Goal: Transaction & Acquisition: Purchase product/service

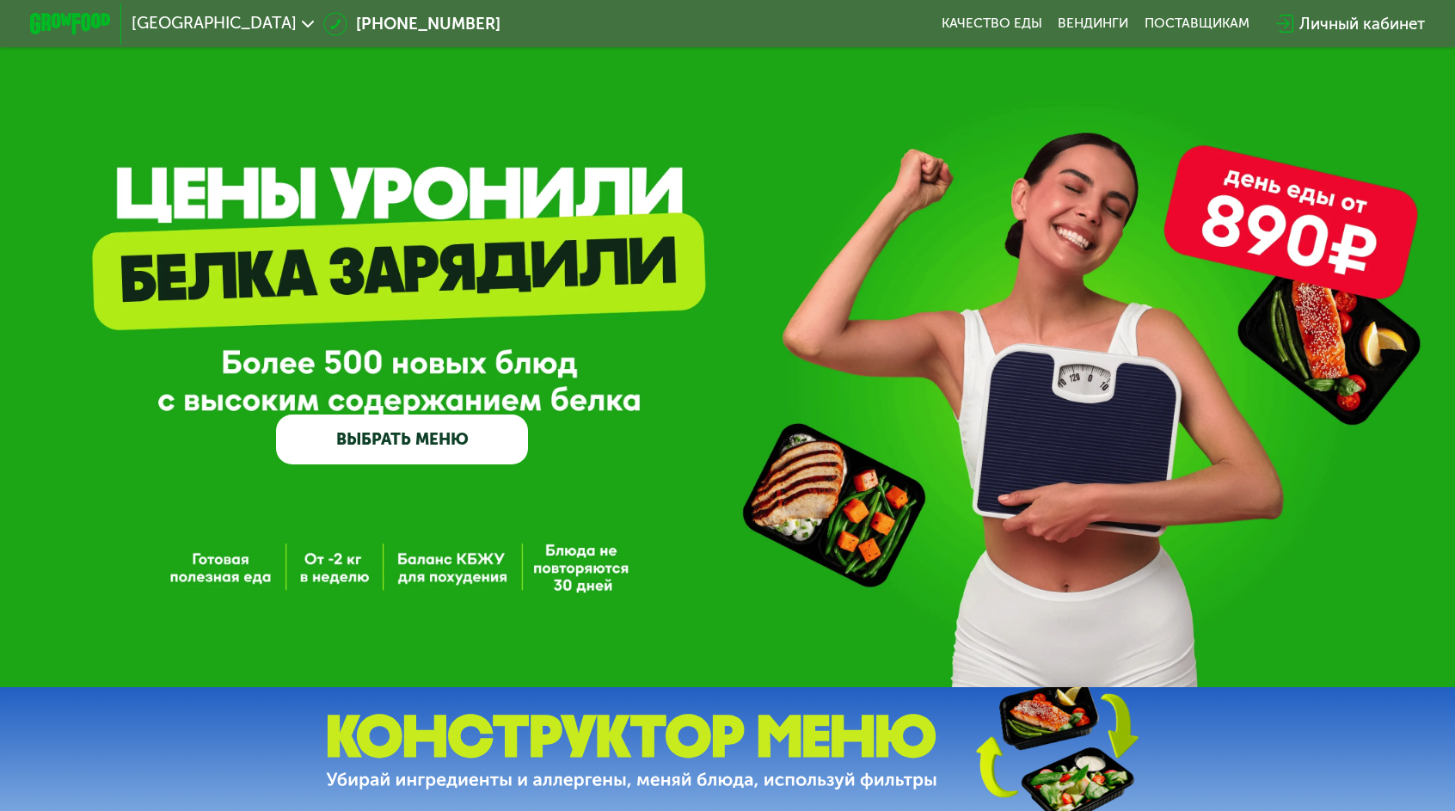
click at [471, 449] on link "ВЫБРАТЬ МЕНЮ" at bounding box center [402, 440] width 252 height 51
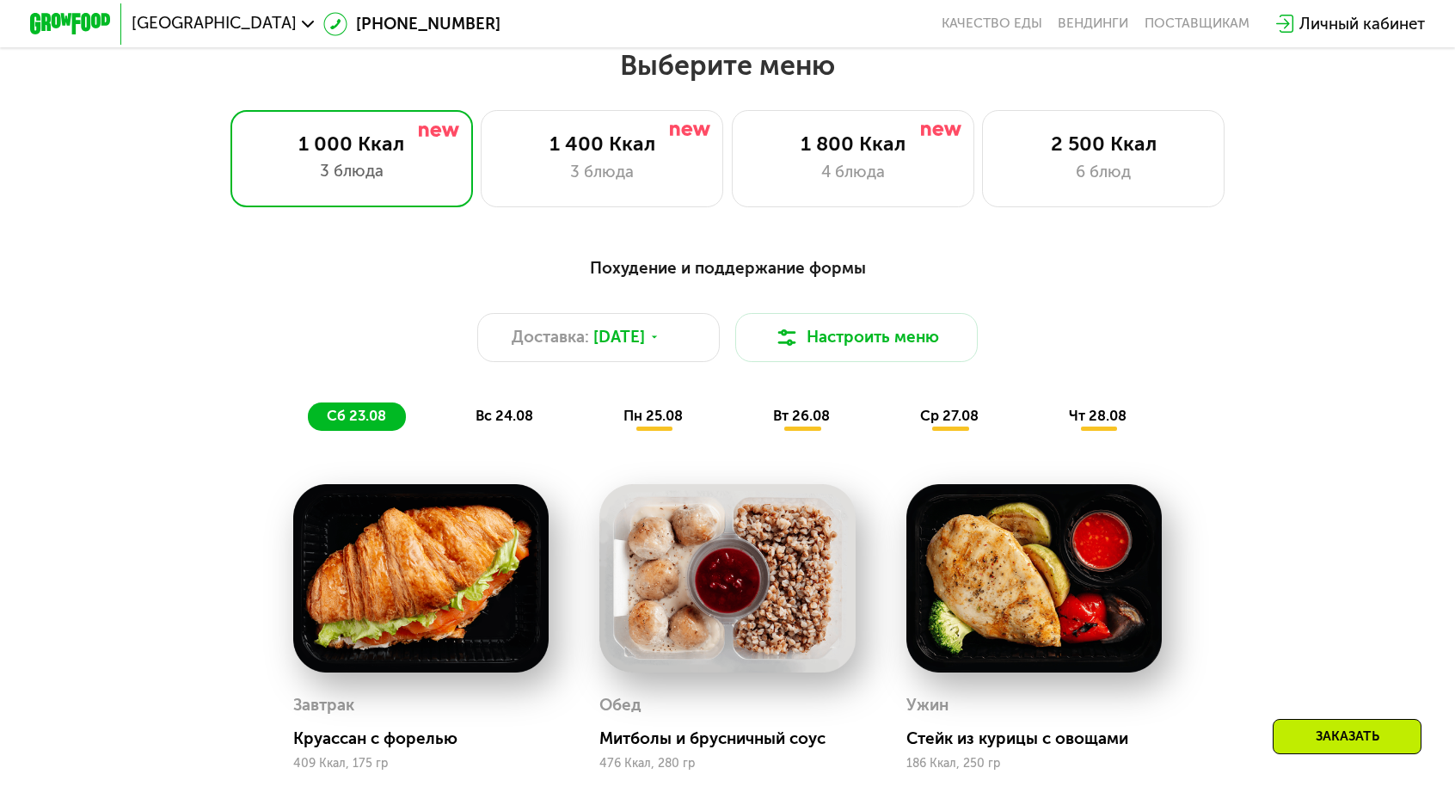
scroll to position [842, 0]
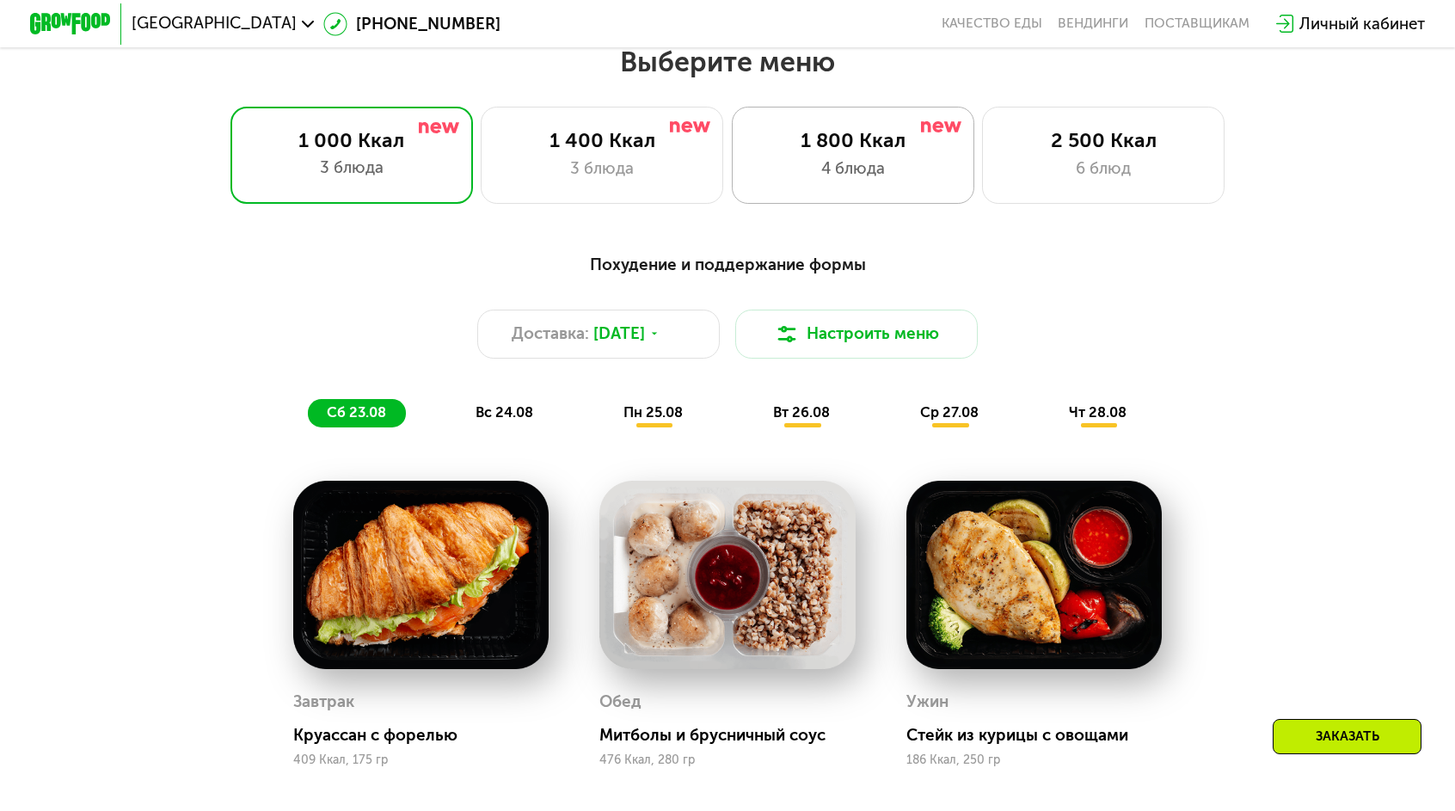
click at [819, 160] on div "4 блюда" at bounding box center [853, 169] width 200 height 24
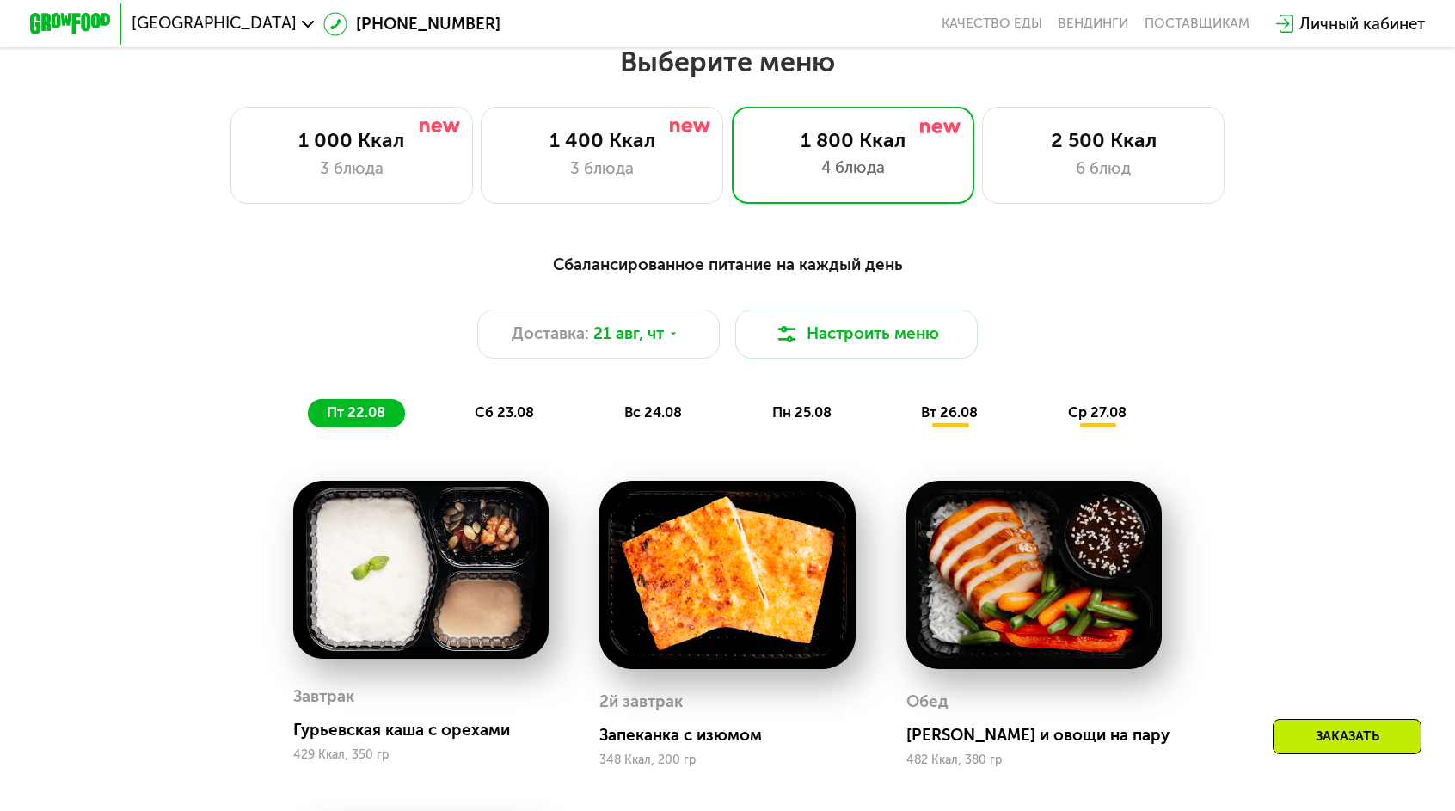
click at [1186, 252] on div "Сбалансированное питание на каждый день" at bounding box center [727, 264] width 1196 height 25
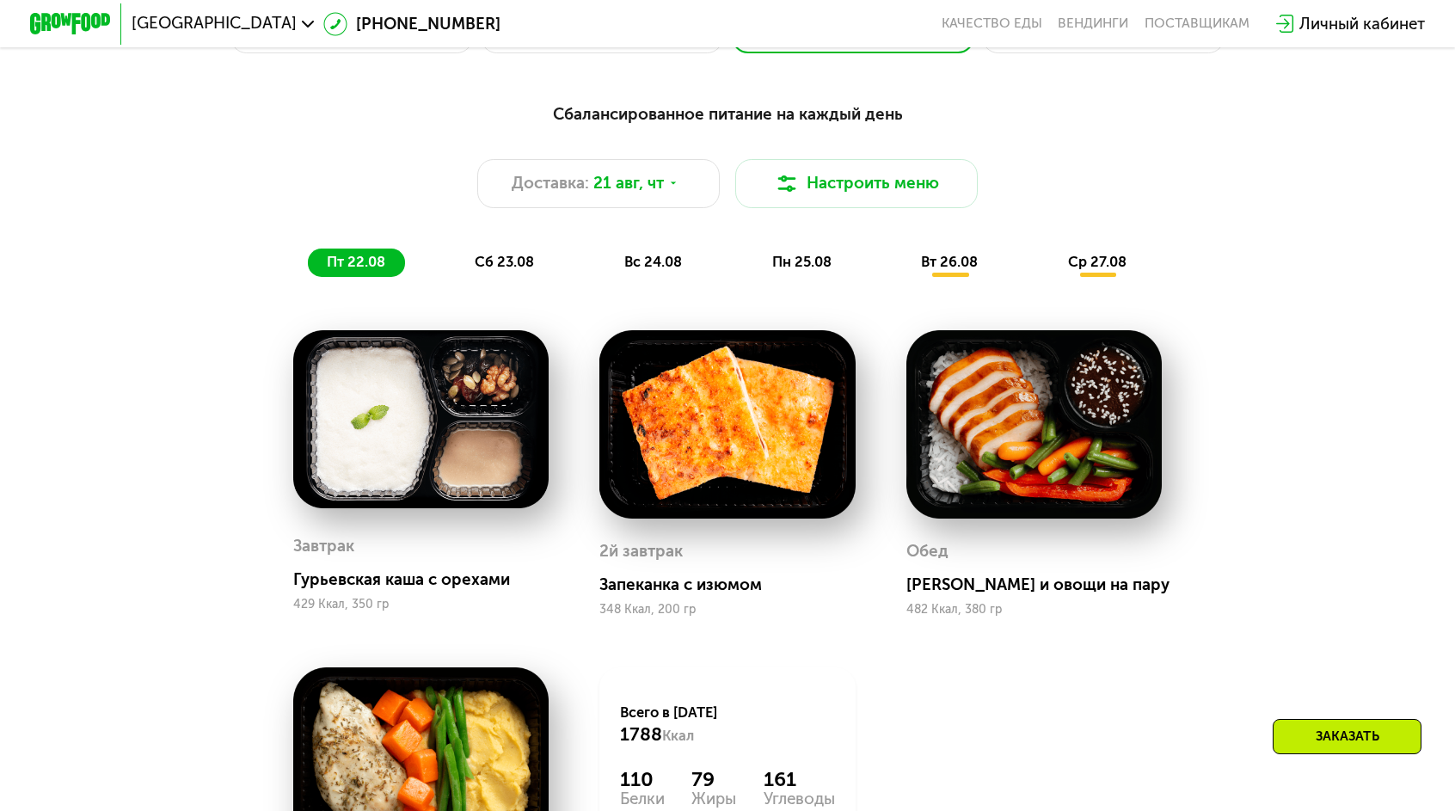
scroll to position [1014, 0]
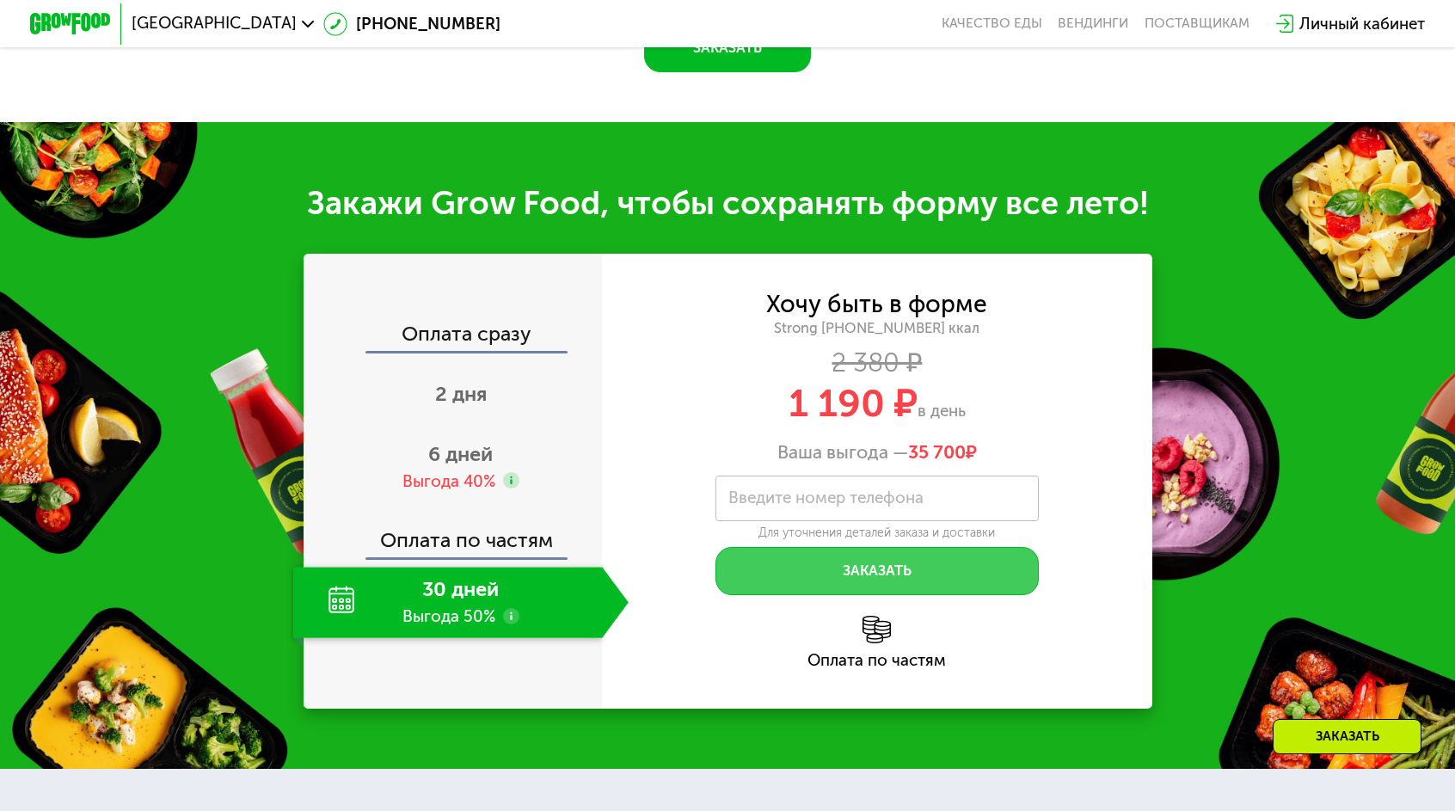
scroll to position [1870, 0]
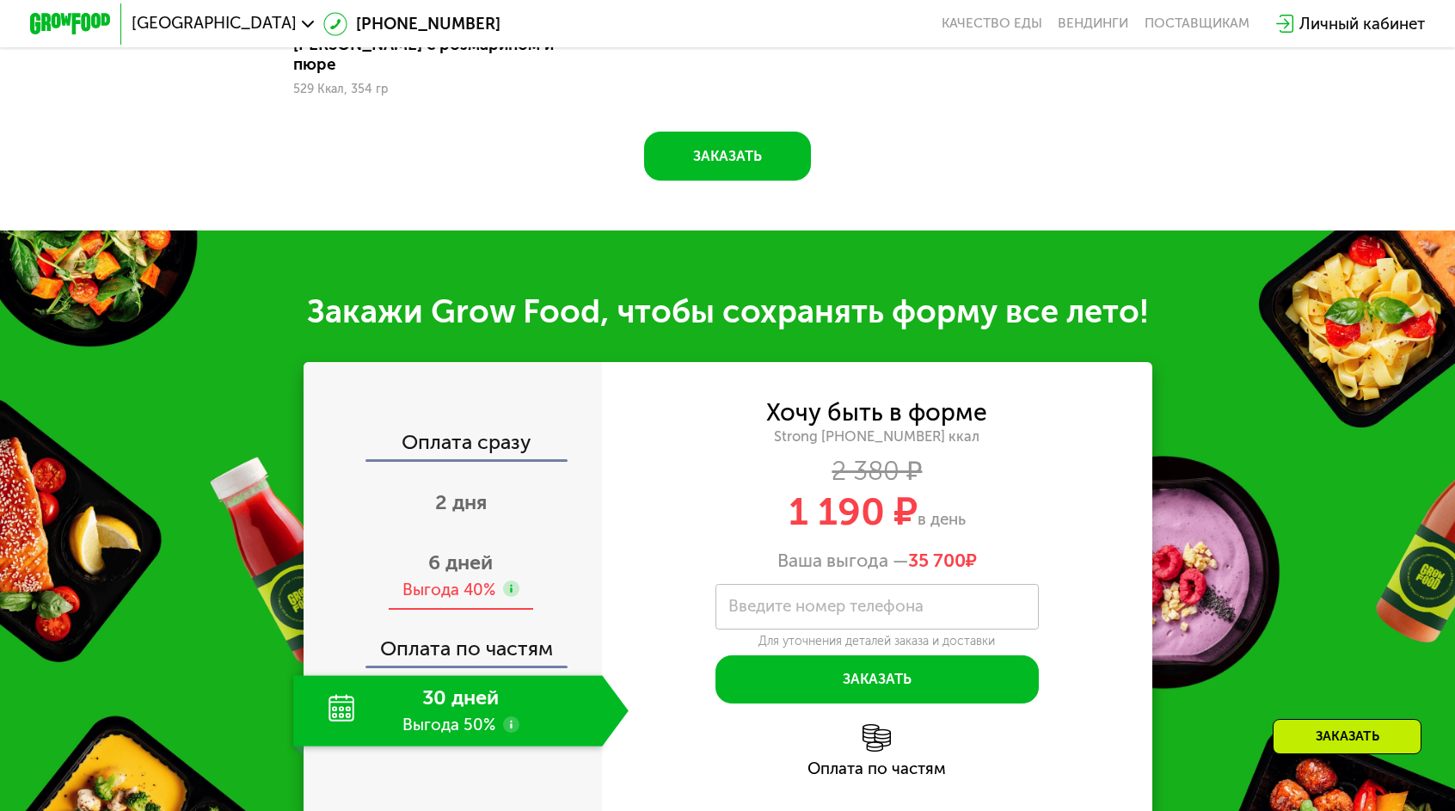
click at [493, 550] on span "6 дней" at bounding box center [460, 562] width 65 height 24
